Goal: Task Accomplishment & Management: Complete application form

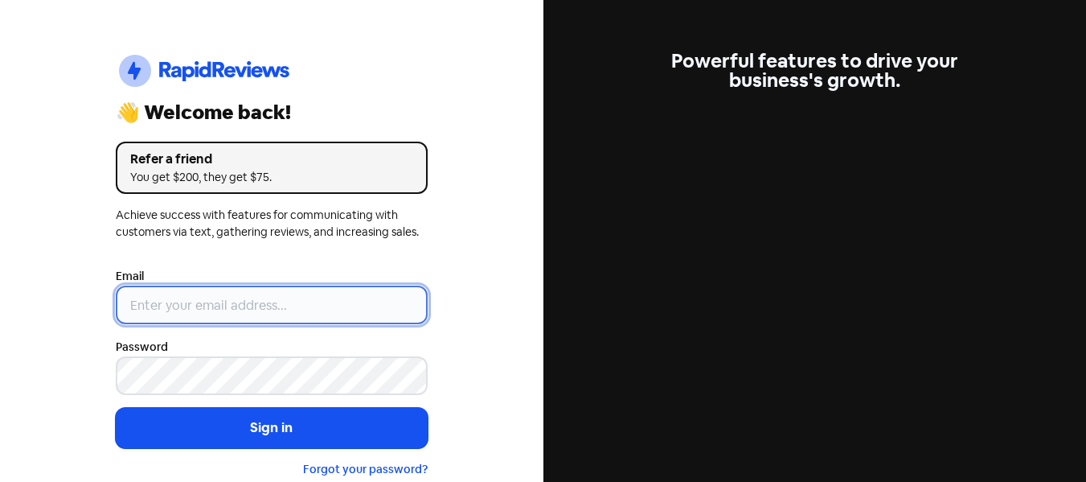
type input "[EMAIL_ADDRESS][DOMAIN_NAME]"
click at [265, 294] on input "[EMAIL_ADDRESS][DOMAIN_NAME]" at bounding box center [272, 304] width 312 height 39
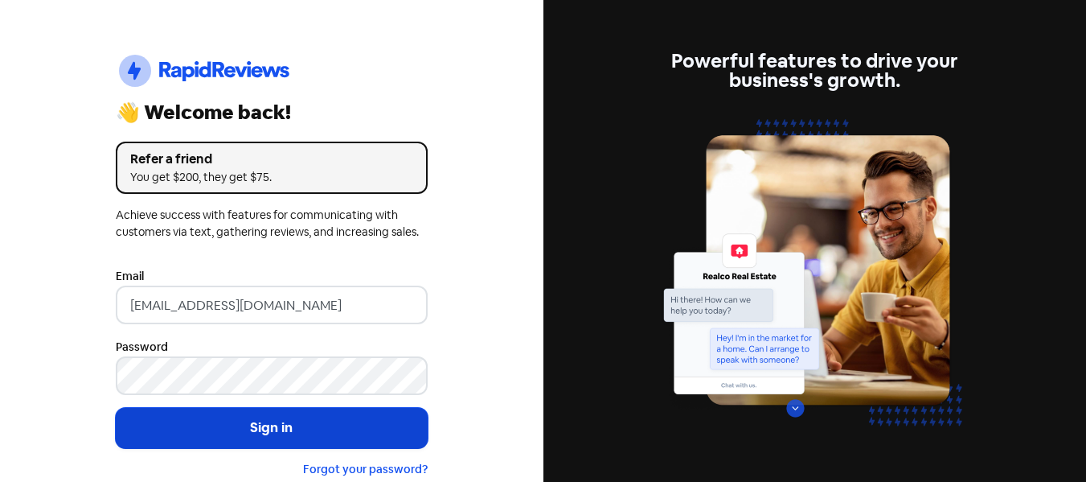
click at [235, 421] on button "Sign in" at bounding box center [272, 428] width 312 height 40
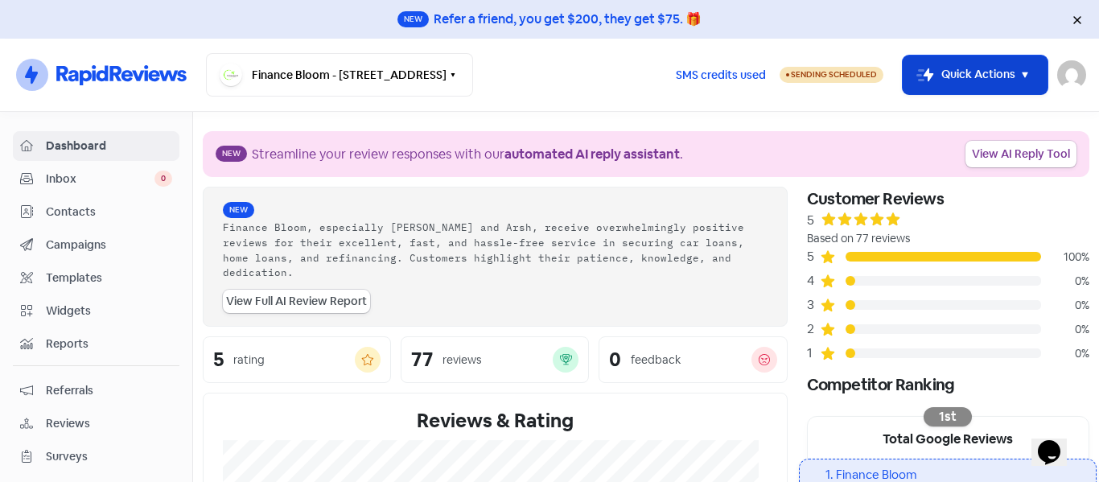
click at [963, 71] on button "Icon For Thunder-move Quick Actions" at bounding box center [974, 74] width 145 height 39
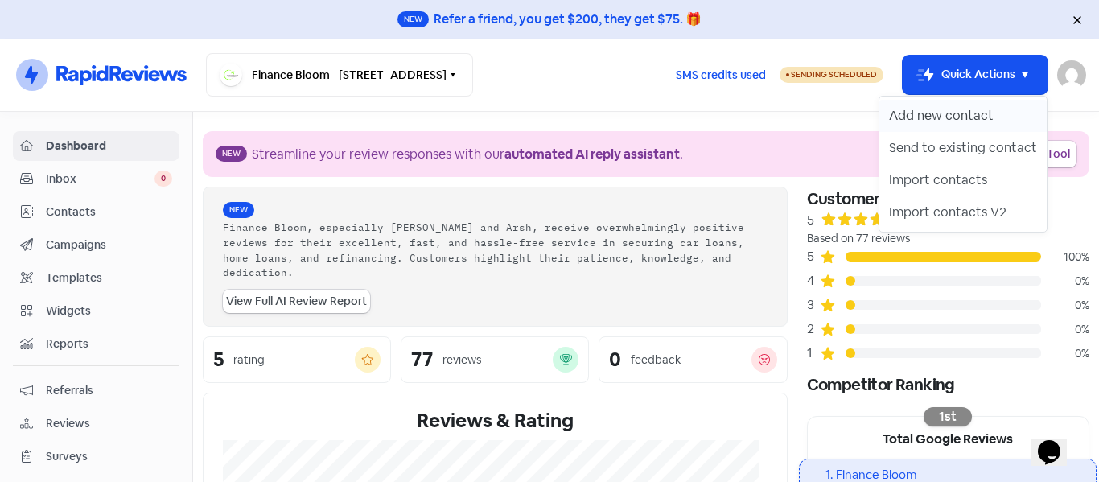
click at [934, 122] on button "Add new contact" at bounding box center [962, 116] width 167 height 32
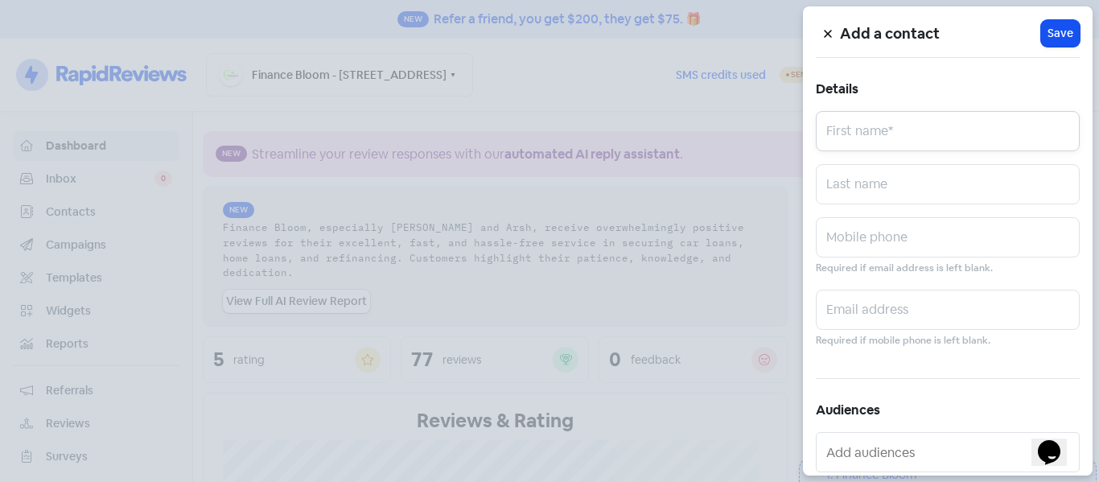
click at [856, 137] on input "text" at bounding box center [947, 131] width 264 height 40
type input "Vijaya Kumar"
click at [888, 175] on input "text" at bounding box center [947, 184] width 264 height 40
type input "Palle"
click at [873, 228] on input "text" at bounding box center [947, 237] width 264 height 40
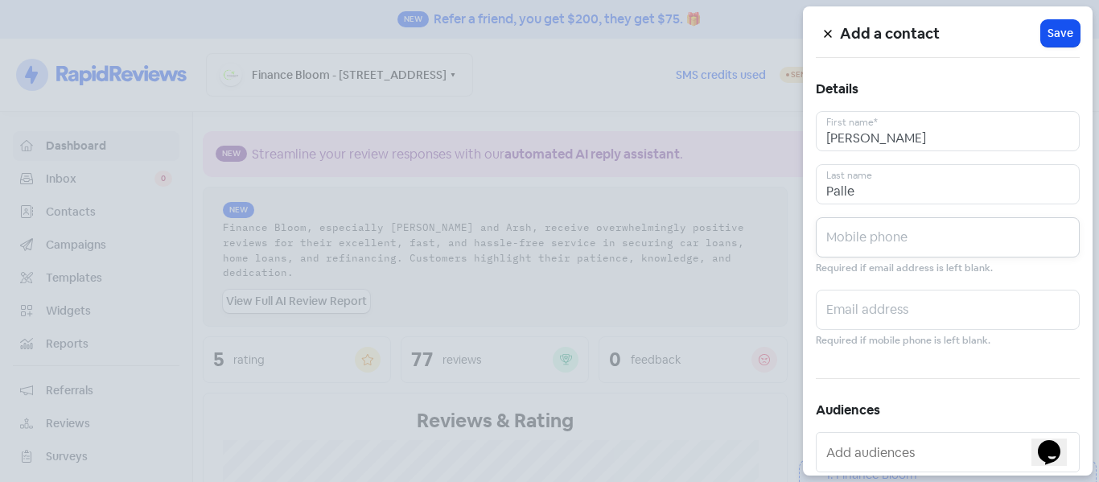
paste input "02108548697"
type input "02108548697"
click at [1060, 39] on span "Save" at bounding box center [1060, 33] width 26 height 17
